Goal: Task Accomplishment & Management: Manage account settings

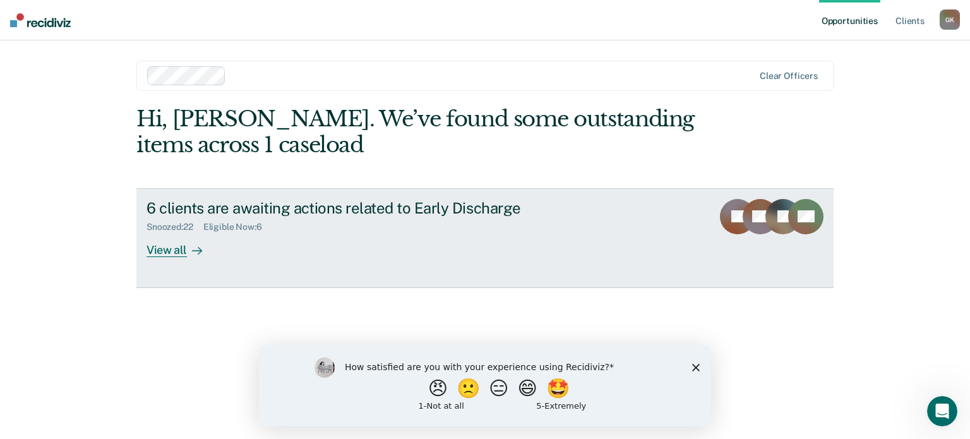
click at [174, 246] on div "View all" at bounding box center [182, 244] width 71 height 25
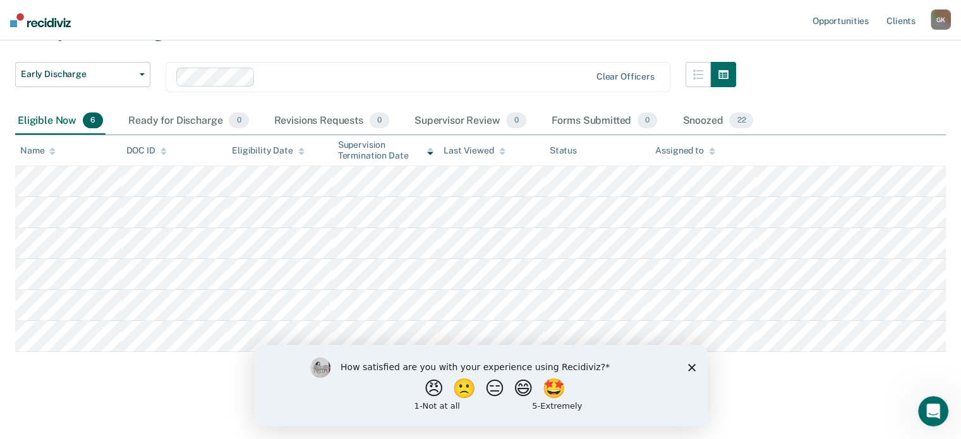
scroll to position [74, 0]
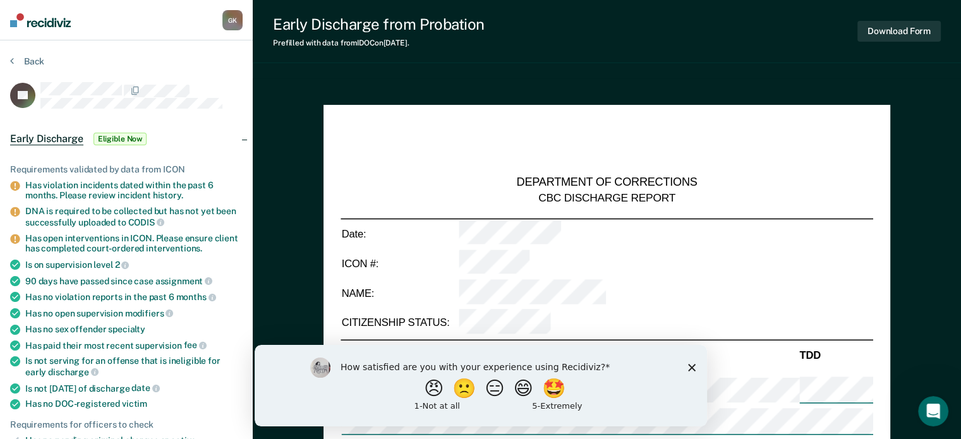
click at [124, 32] on nav "[PERSON_NAME] [PERSON_NAME] Profile How it works Log Out" at bounding box center [126, 20] width 253 height 40
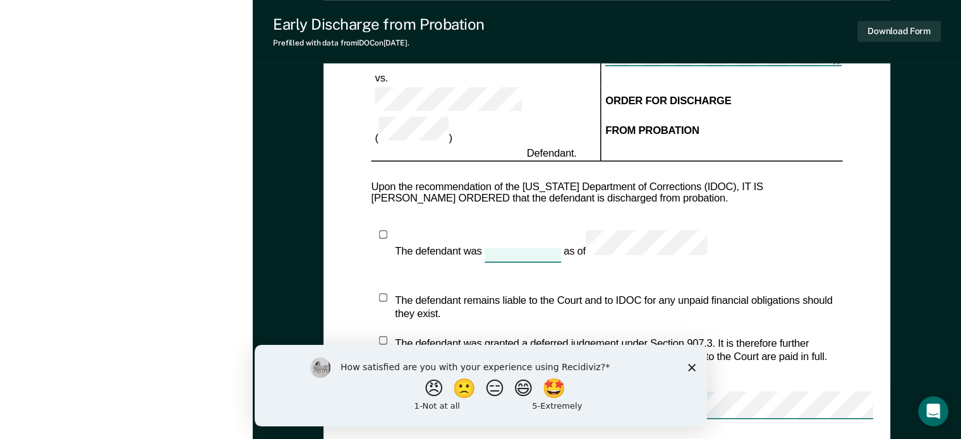
scroll to position [805, 0]
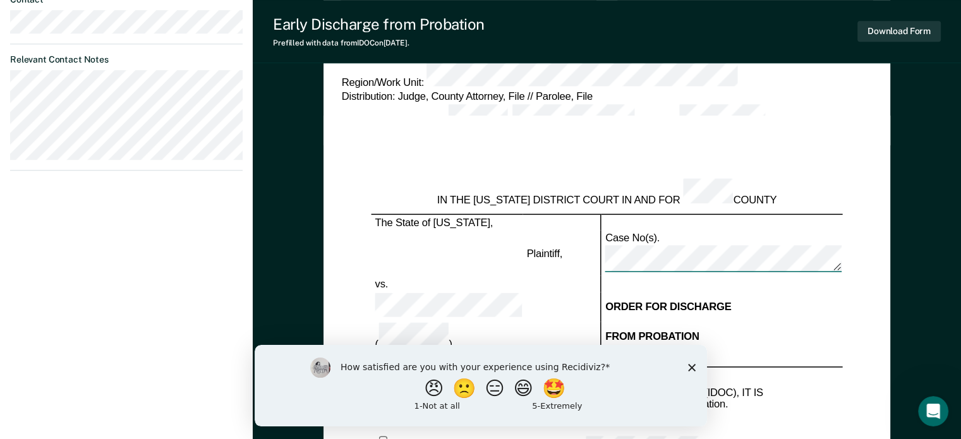
click at [692, 363] on div "How satisfied are you with your experience using Recidiviz? 😠 🙁 😑 😄 🤩 1 - Not a…" at bounding box center [480, 384] width 452 height 81
click at [688, 367] on icon "Close survey" at bounding box center [691, 367] width 8 height 8
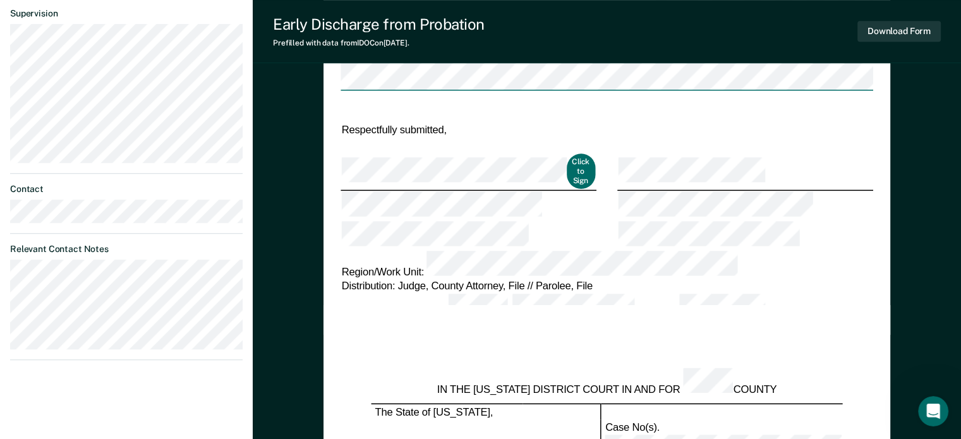
scroll to position [363, 0]
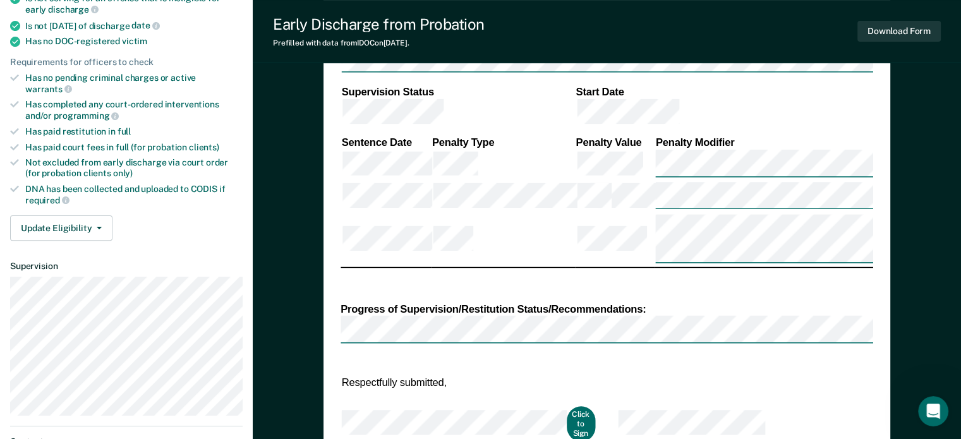
click at [102, 126] on div "Has paid restitution in full" at bounding box center [133, 131] width 217 height 11
drag, startPoint x: 96, startPoint y: 205, endPoint x: 84, endPoint y: 207, distance: 12.1
click at [96, 215] on button "Update Eligibility" at bounding box center [61, 227] width 102 height 25
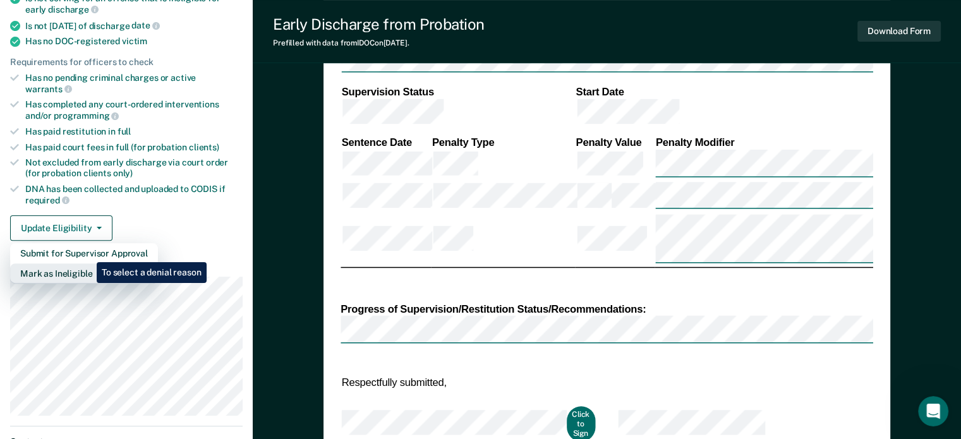
click at [87, 263] on button "Mark as Ineligible" at bounding box center [84, 273] width 148 height 20
type textarea "x"
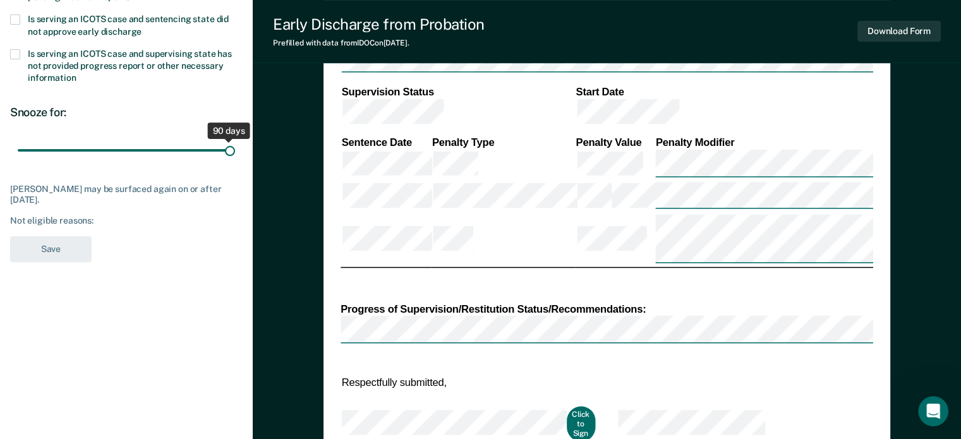
drag, startPoint x: 93, startPoint y: 148, endPoint x: 245, endPoint y: 141, distance: 151.8
click at [235, 141] on input "range" at bounding box center [126, 151] width 217 height 22
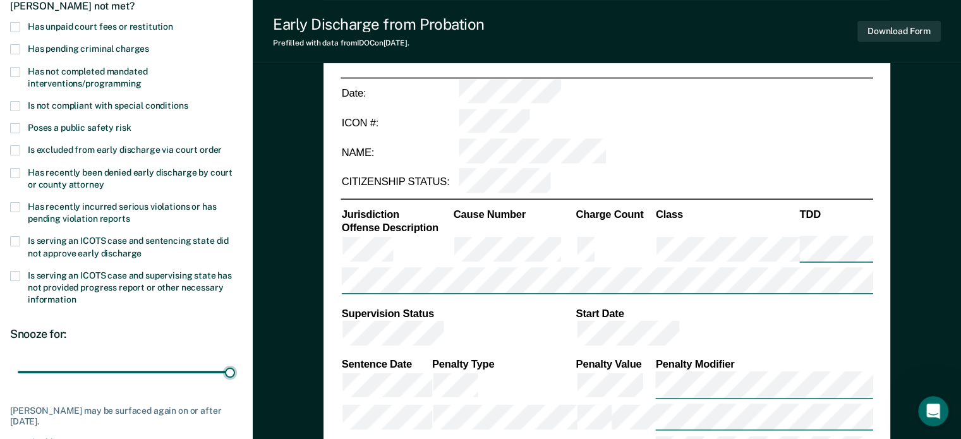
scroll to position [47, 0]
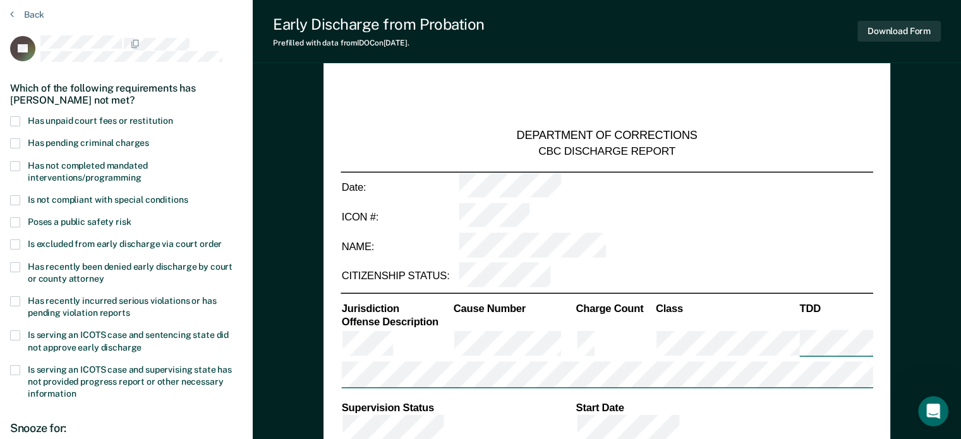
click at [14, 167] on span at bounding box center [15, 166] width 10 height 10
click at [141, 173] on input "Has not completed mandated interventions/programming" at bounding box center [141, 173] width 0 height 0
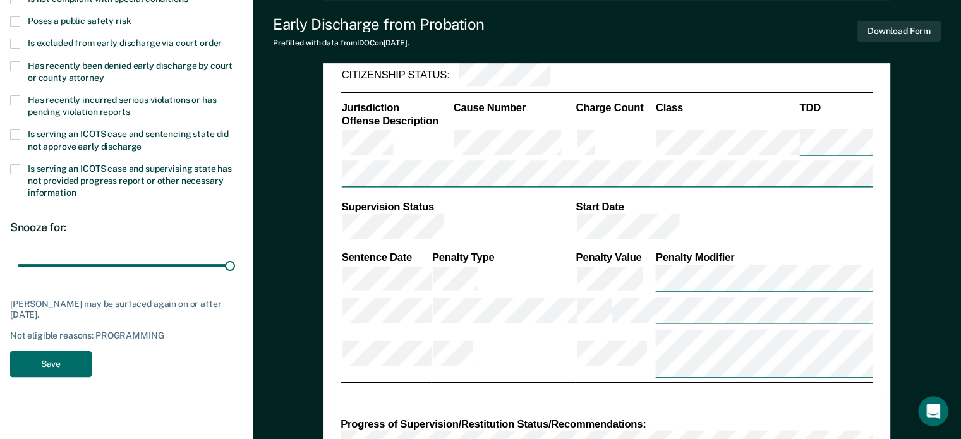
scroll to position [173, 0]
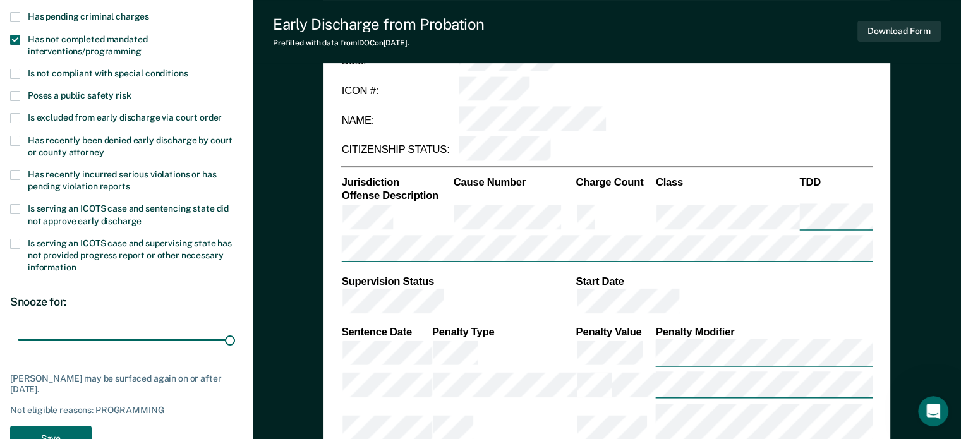
click at [13, 140] on span at bounding box center [15, 141] width 10 height 10
click at [104, 148] on input "Has recently been denied early discharge by court or county attorney" at bounding box center [104, 148] width 0 height 0
drag, startPoint x: 76, startPoint y: 339, endPoint x: 263, endPoint y: 345, distance: 187.1
type input "365"
click at [235, 345] on input "range" at bounding box center [126, 340] width 217 height 22
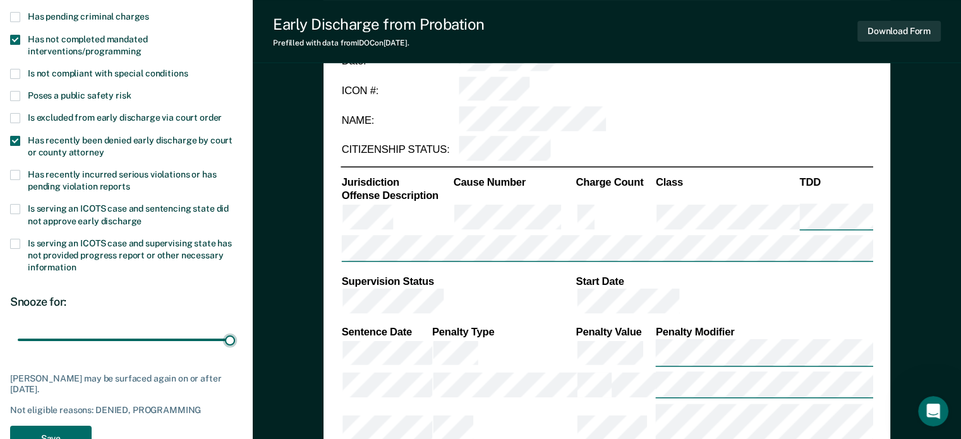
scroll to position [236, 0]
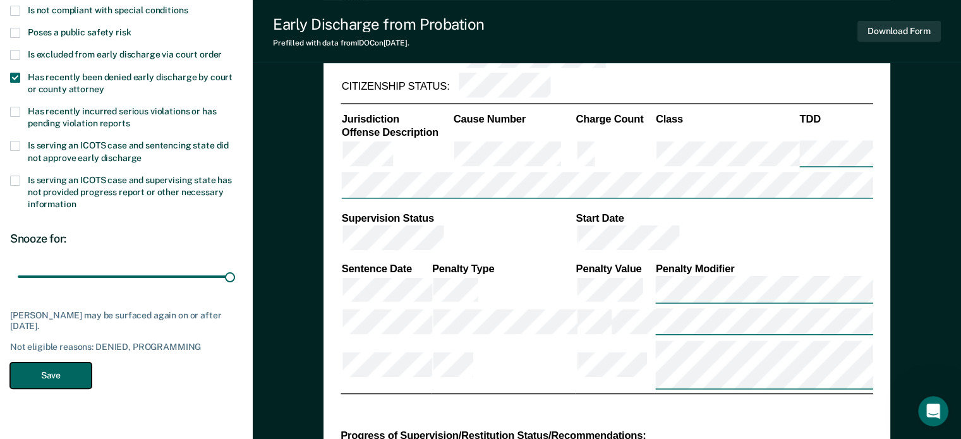
click at [68, 371] on button "Save" at bounding box center [50, 376] width 81 height 26
type textarea "x"
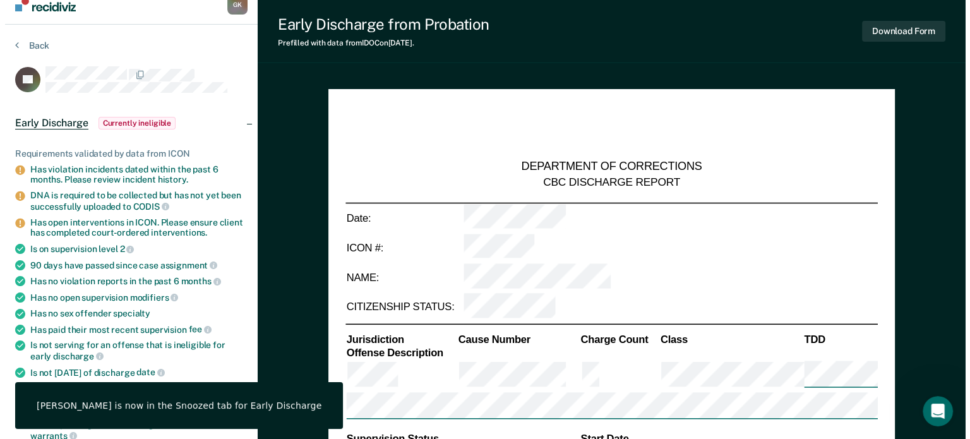
scroll to position [0, 0]
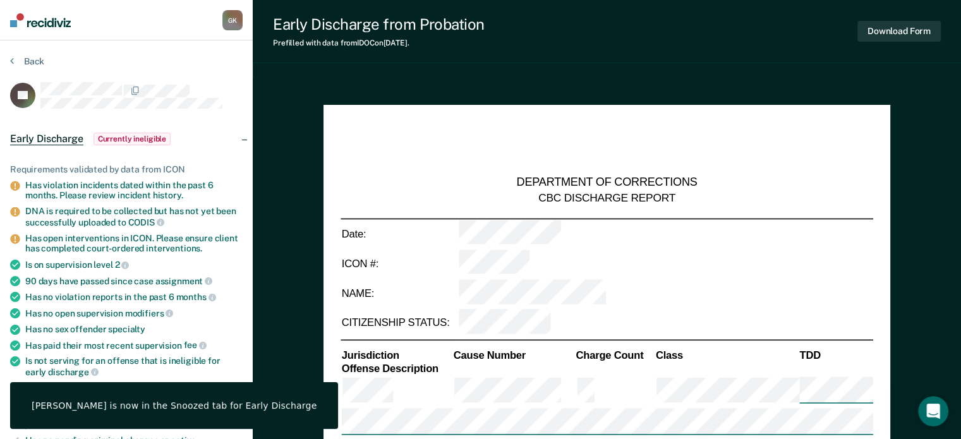
click at [55, 26] on img at bounding box center [40, 20] width 61 height 14
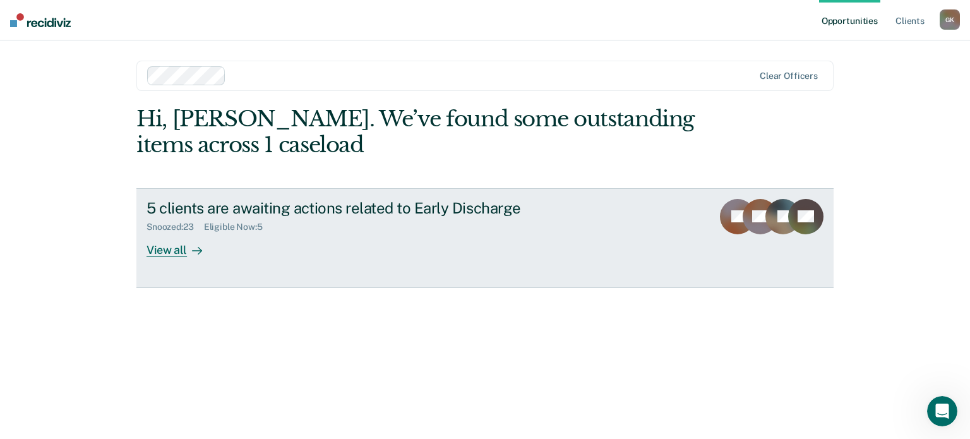
click at [174, 249] on div "View all" at bounding box center [182, 244] width 71 height 25
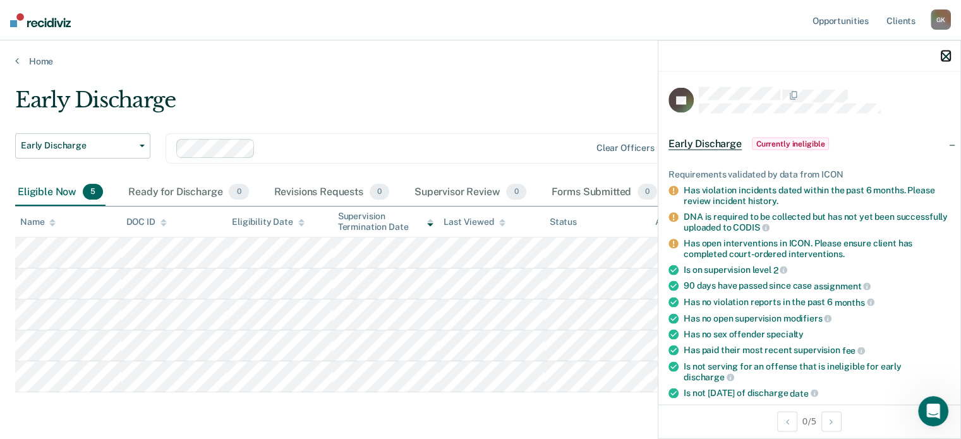
click at [945, 55] on icon "button" at bounding box center [945, 56] width 9 height 9
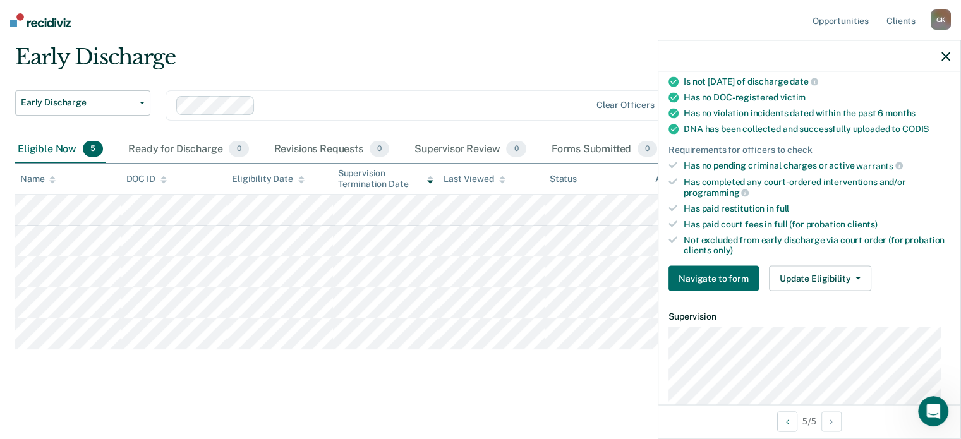
scroll to position [253, 0]
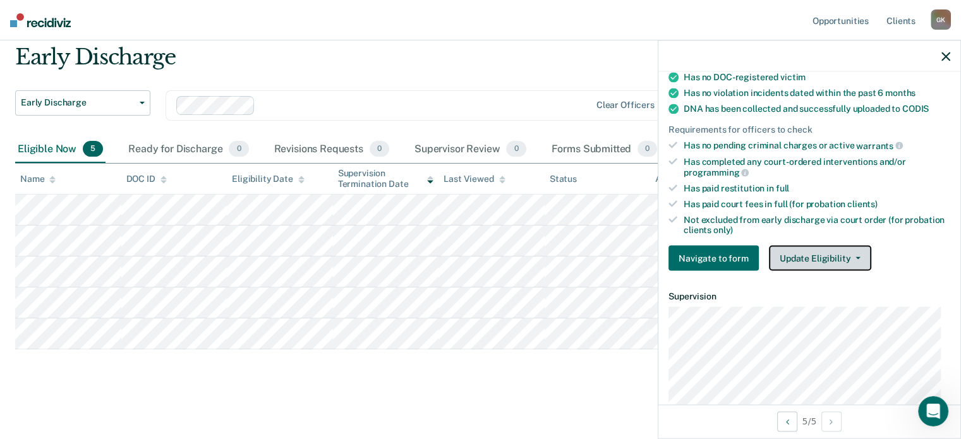
click at [843, 254] on button "Update Eligibility" at bounding box center [820, 258] width 102 height 25
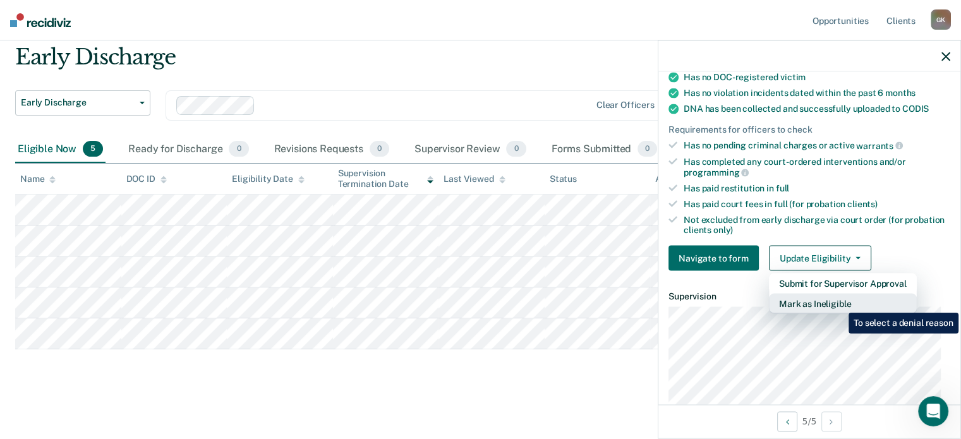
click at [839, 303] on button "Mark as Ineligible" at bounding box center [843, 304] width 148 height 20
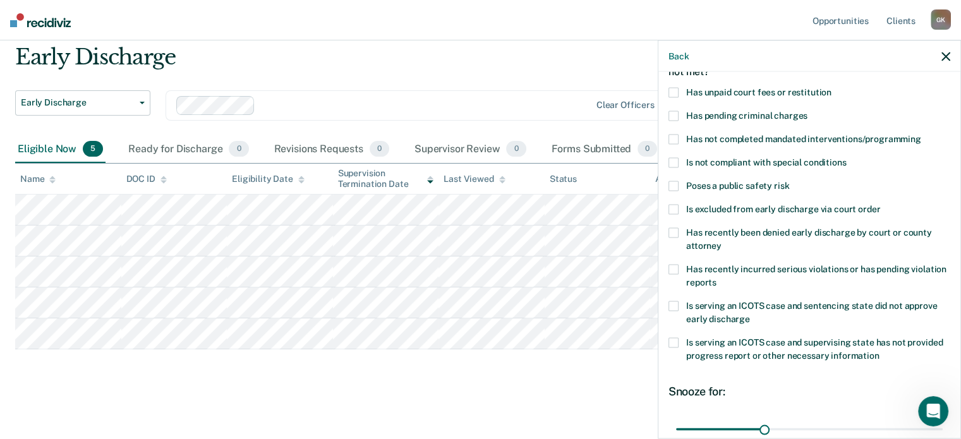
scroll to position [68, 0]
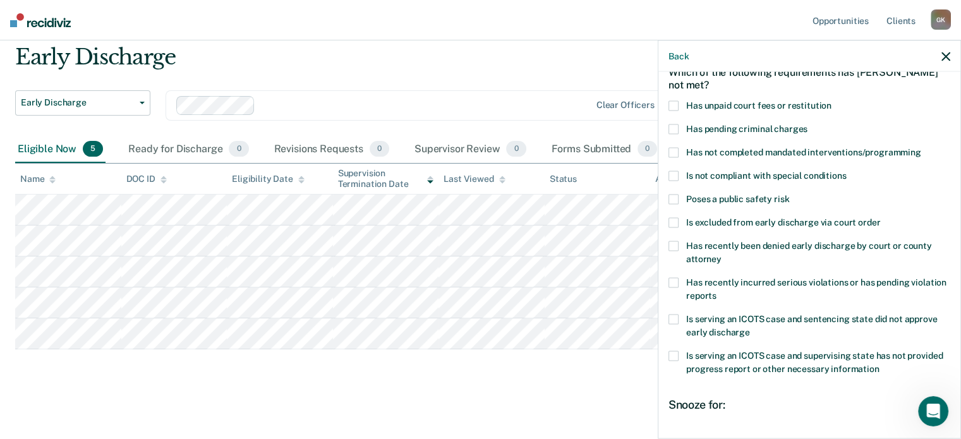
click at [678, 175] on label "Is not compliant with special conditions" at bounding box center [809, 177] width 282 height 13
click at [846, 171] on input "Is not compliant with special conditions" at bounding box center [846, 171] width 0 height 0
click at [672, 151] on span at bounding box center [673, 152] width 10 height 10
click at [921, 147] on input "Has not completed mandated interventions/programming" at bounding box center [921, 147] width 0 height 0
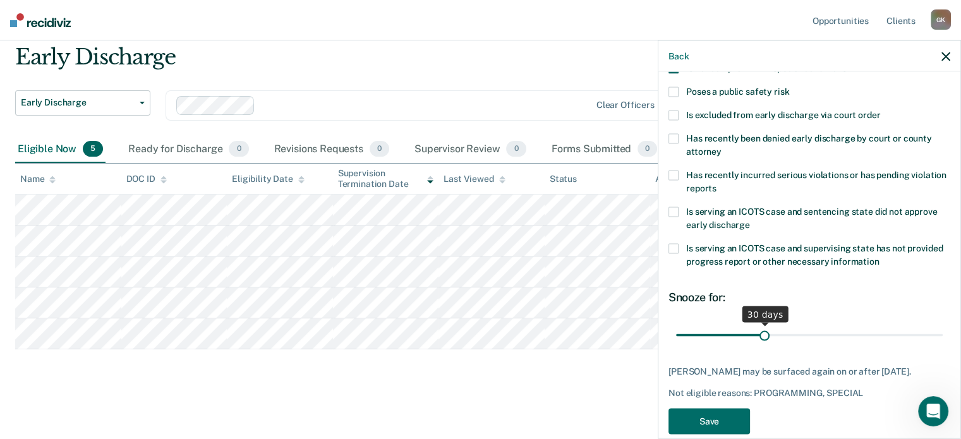
scroll to position [194, 0]
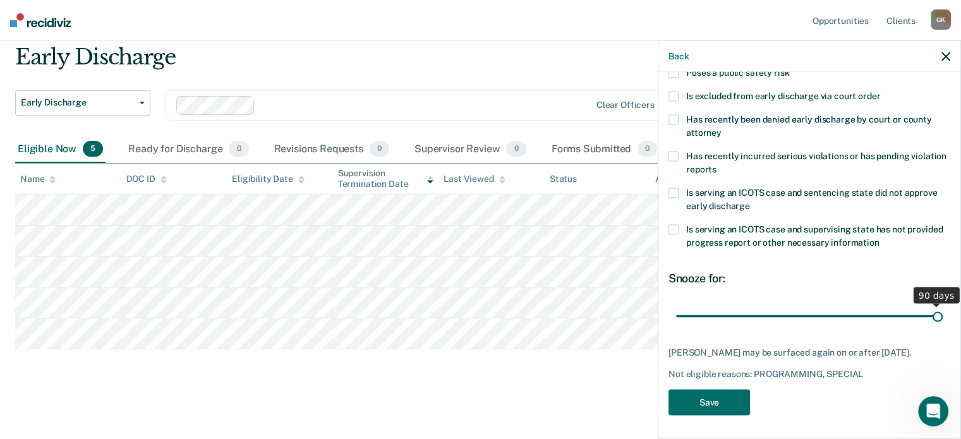
drag, startPoint x: 768, startPoint y: 315, endPoint x: 969, endPoint y: 338, distance: 202.7
type input "90"
click at [942, 327] on input "range" at bounding box center [809, 316] width 267 height 22
click at [725, 401] on button "Save" at bounding box center [708, 402] width 81 height 26
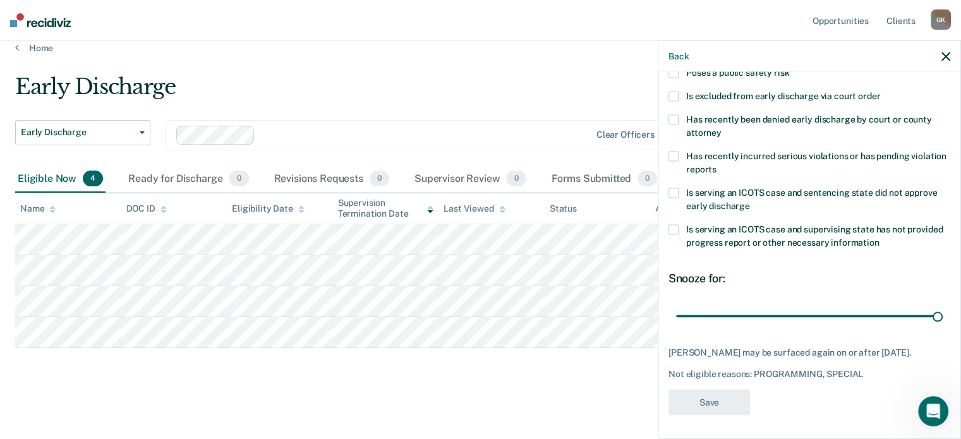
scroll to position [12, 0]
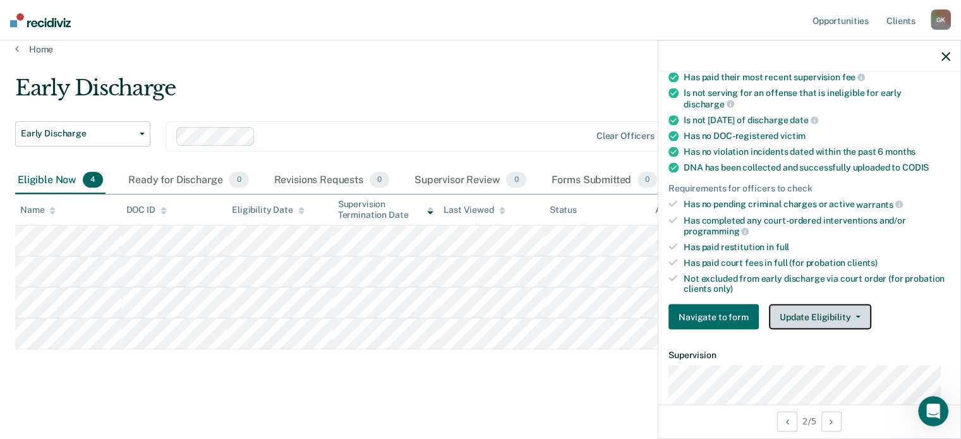
click at [823, 320] on button "Update Eligibility" at bounding box center [820, 316] width 102 height 25
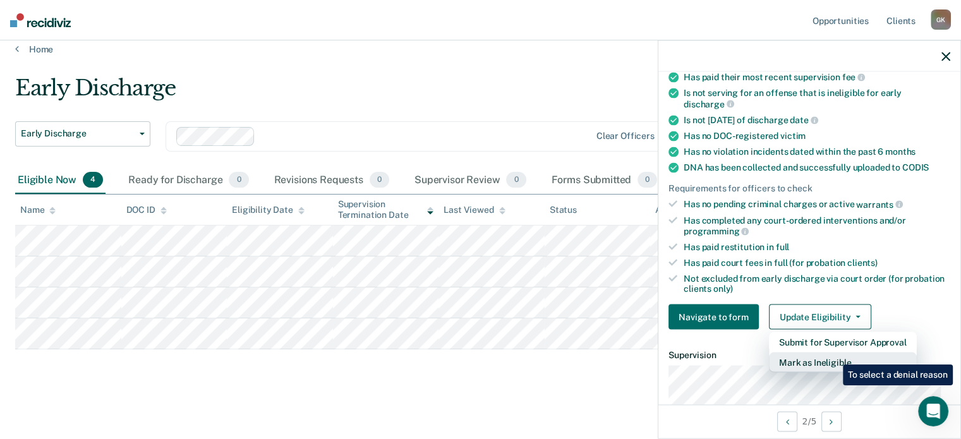
click at [833, 355] on button "Mark as Ineligible" at bounding box center [843, 362] width 148 height 20
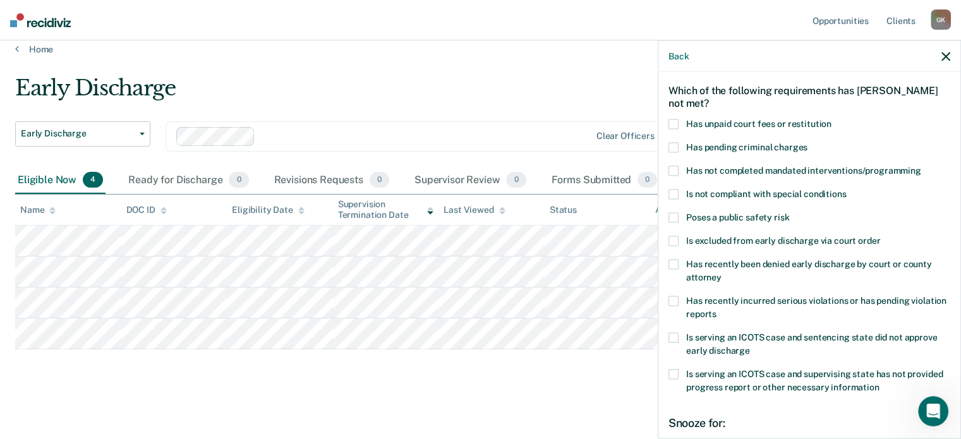
scroll to position [63, 0]
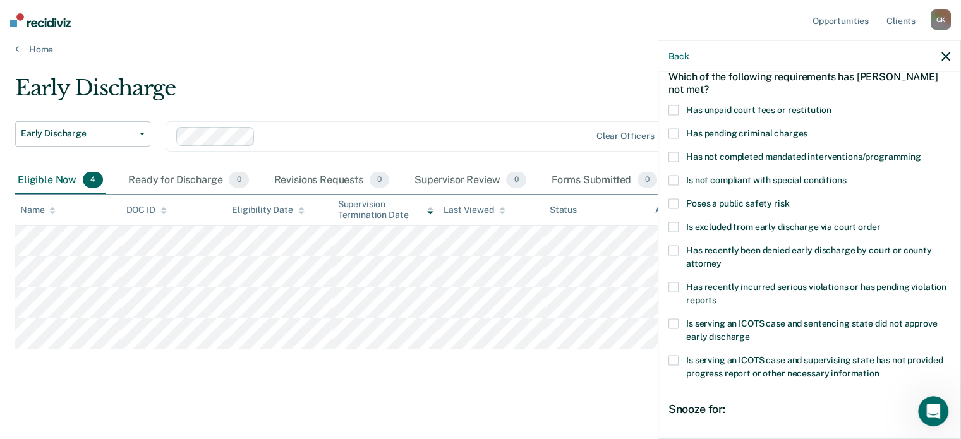
click at [673, 361] on span at bounding box center [673, 360] width 10 height 10
click at [879, 368] on input "Is serving an ICOTS case and supervising state has not provided progress report…" at bounding box center [879, 368] width 0 height 0
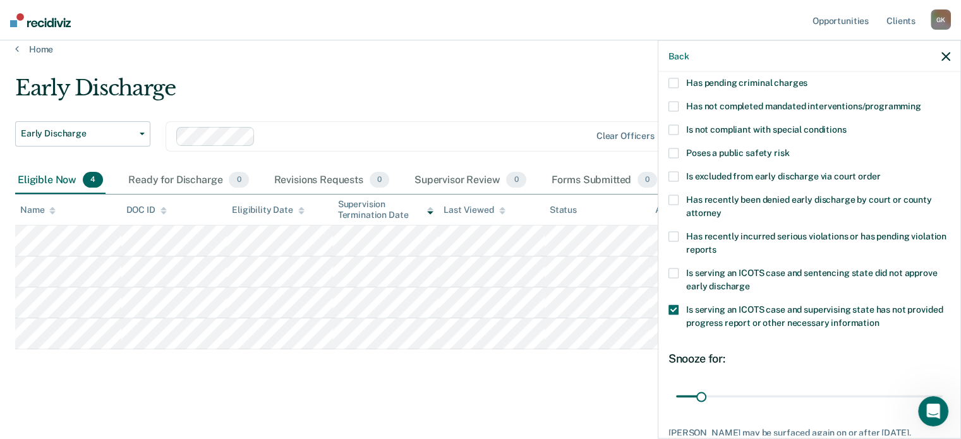
scroll to position [189, 0]
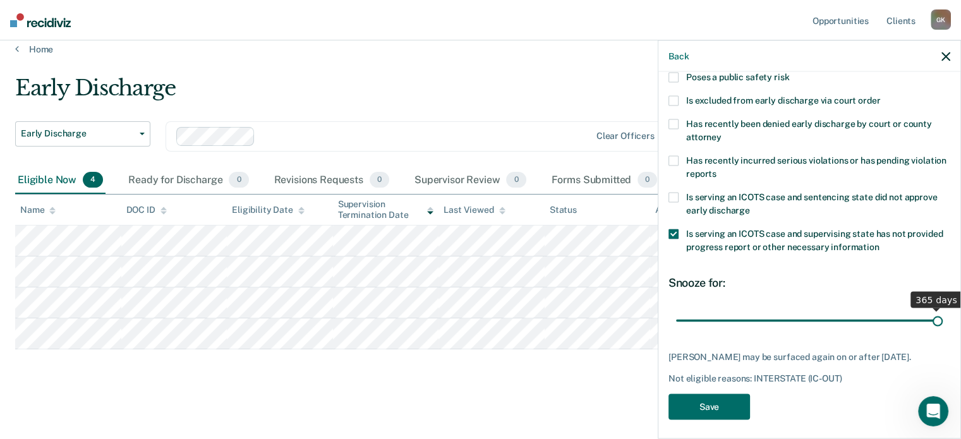
drag, startPoint x: 728, startPoint y: 318, endPoint x: 936, endPoint y: 328, distance: 208.7
type input "365"
click at [936, 328] on input "range" at bounding box center [809, 320] width 267 height 22
click at [695, 414] on button "Save" at bounding box center [708, 406] width 81 height 26
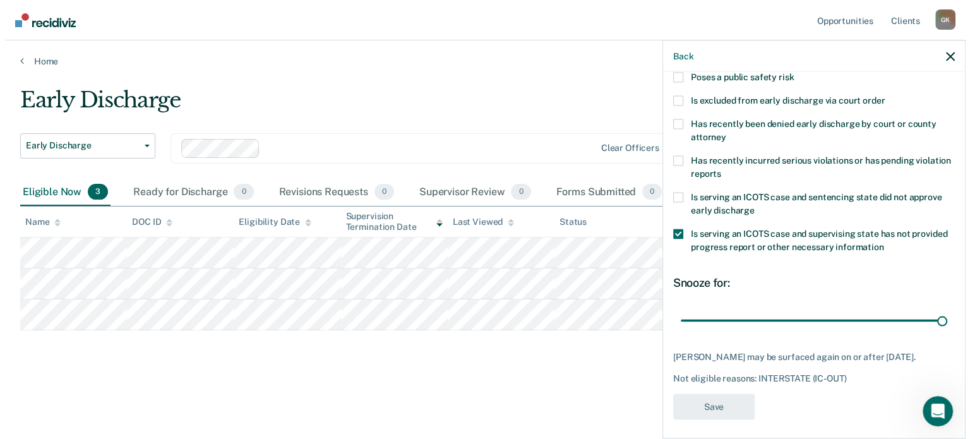
scroll to position [0, 0]
